Goal: Submit feedback/report problem: Submit feedback/report problem

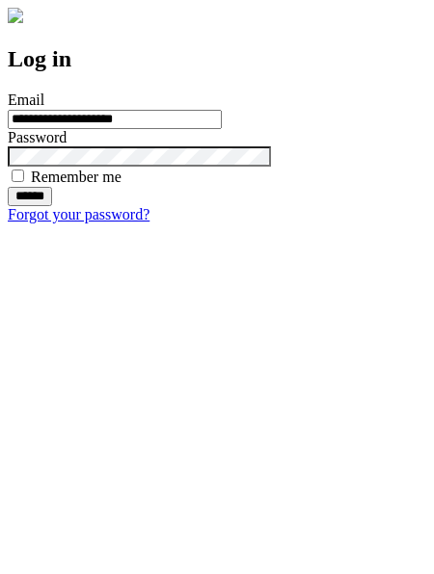
click at [52, 206] on input "******" at bounding box center [30, 196] width 44 height 19
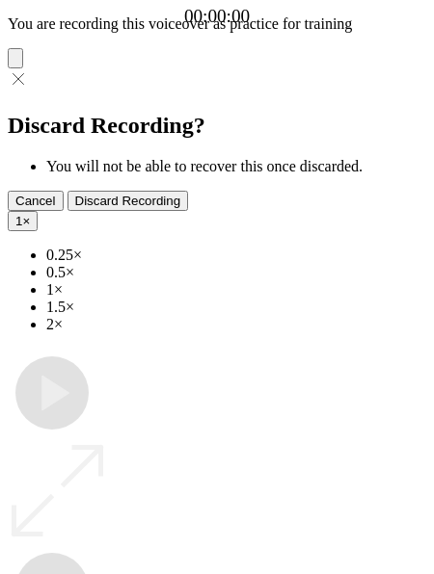
type input "**********"
